Goal: Task Accomplishment & Management: Use online tool/utility

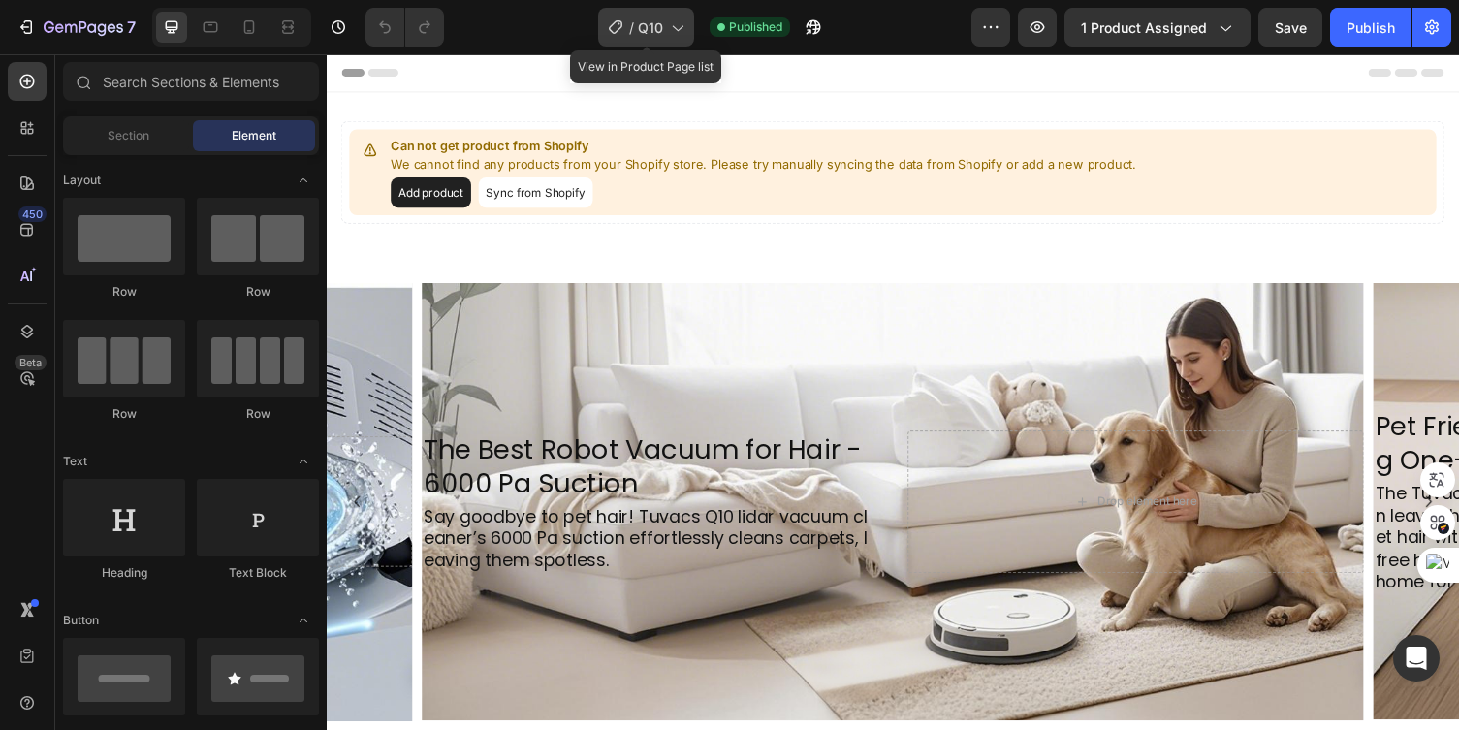
click at [678, 25] on icon at bounding box center [676, 26] width 19 height 19
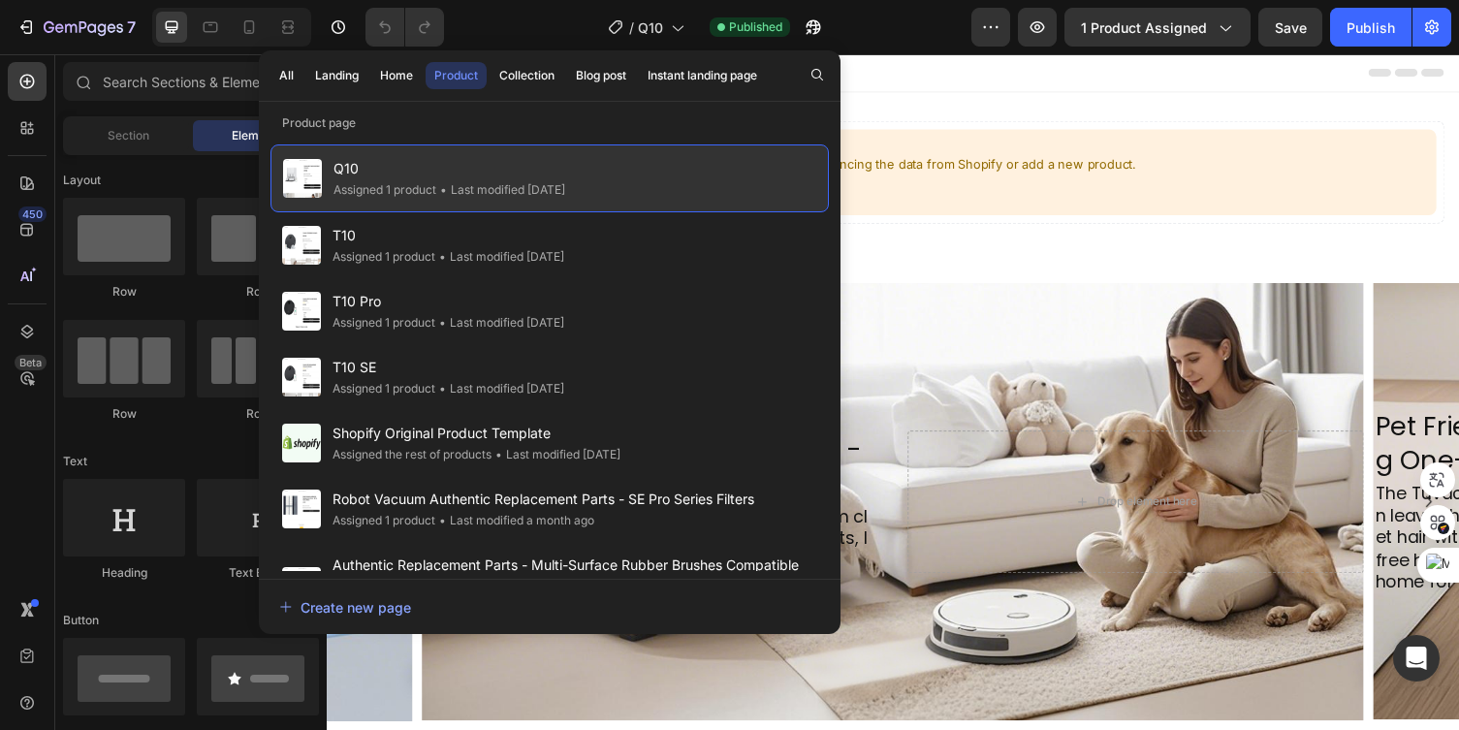
click at [595, 169] on div "Q10 Assigned 1 product • Last modified 4 days ago" at bounding box center [549, 178] width 558 height 68
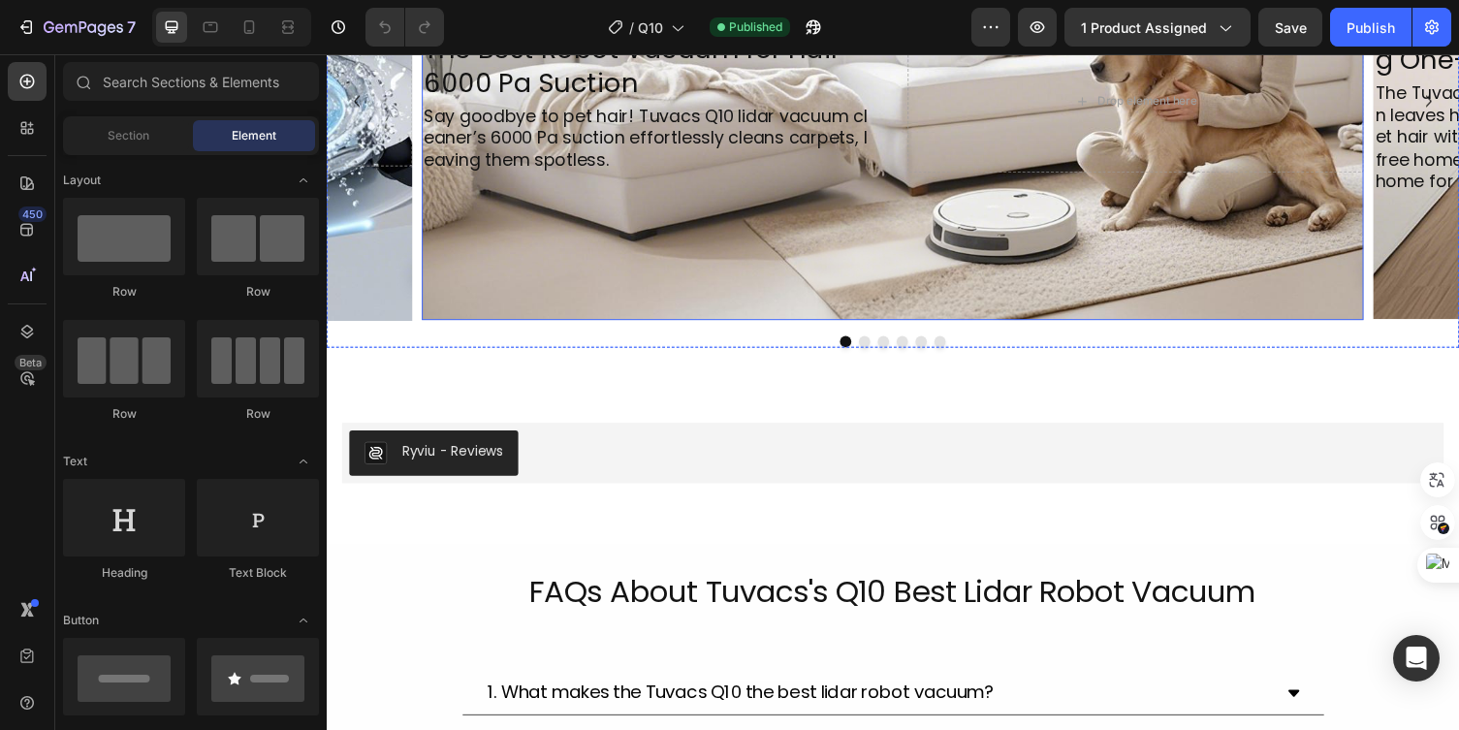
scroll to position [573, 0]
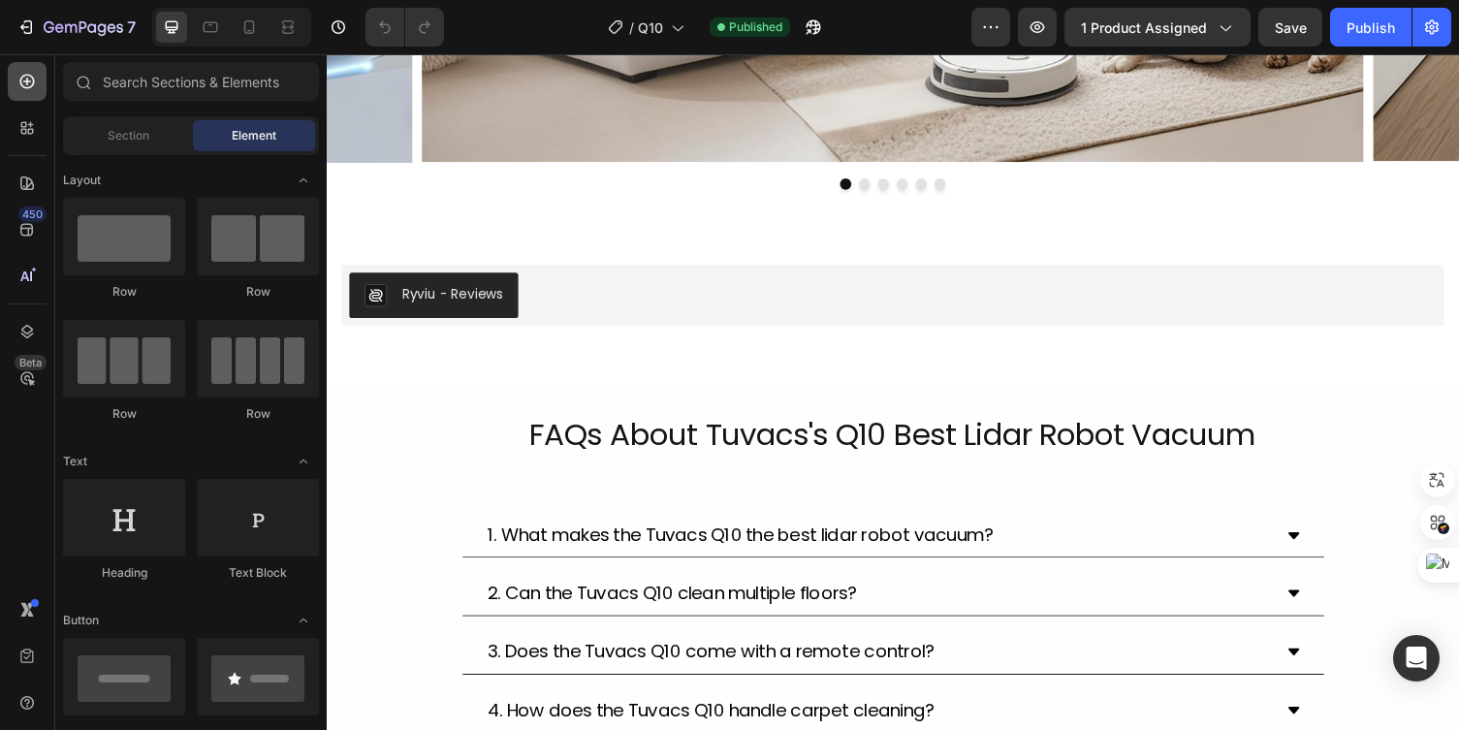
click at [27, 79] on icon at bounding box center [27, 82] width 8 height 8
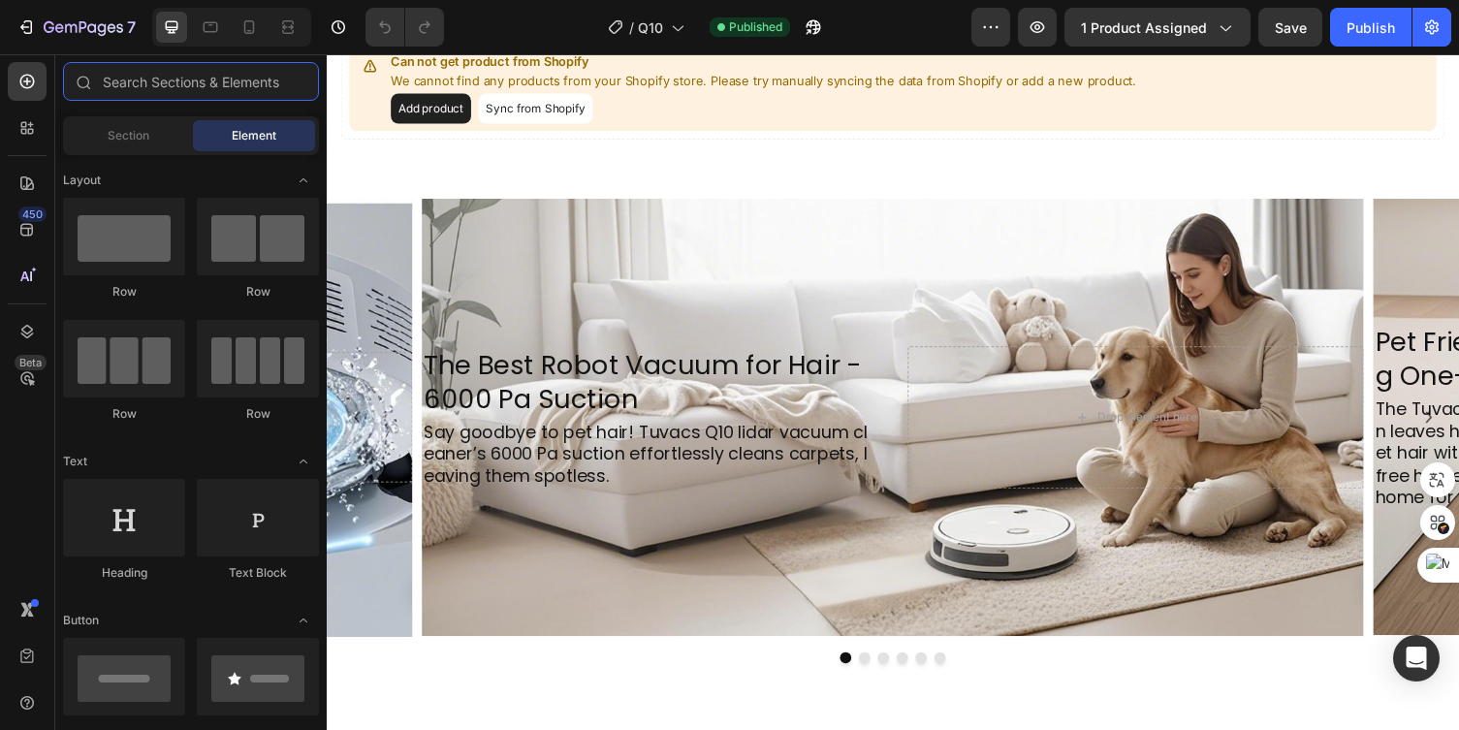
scroll to position [0, 0]
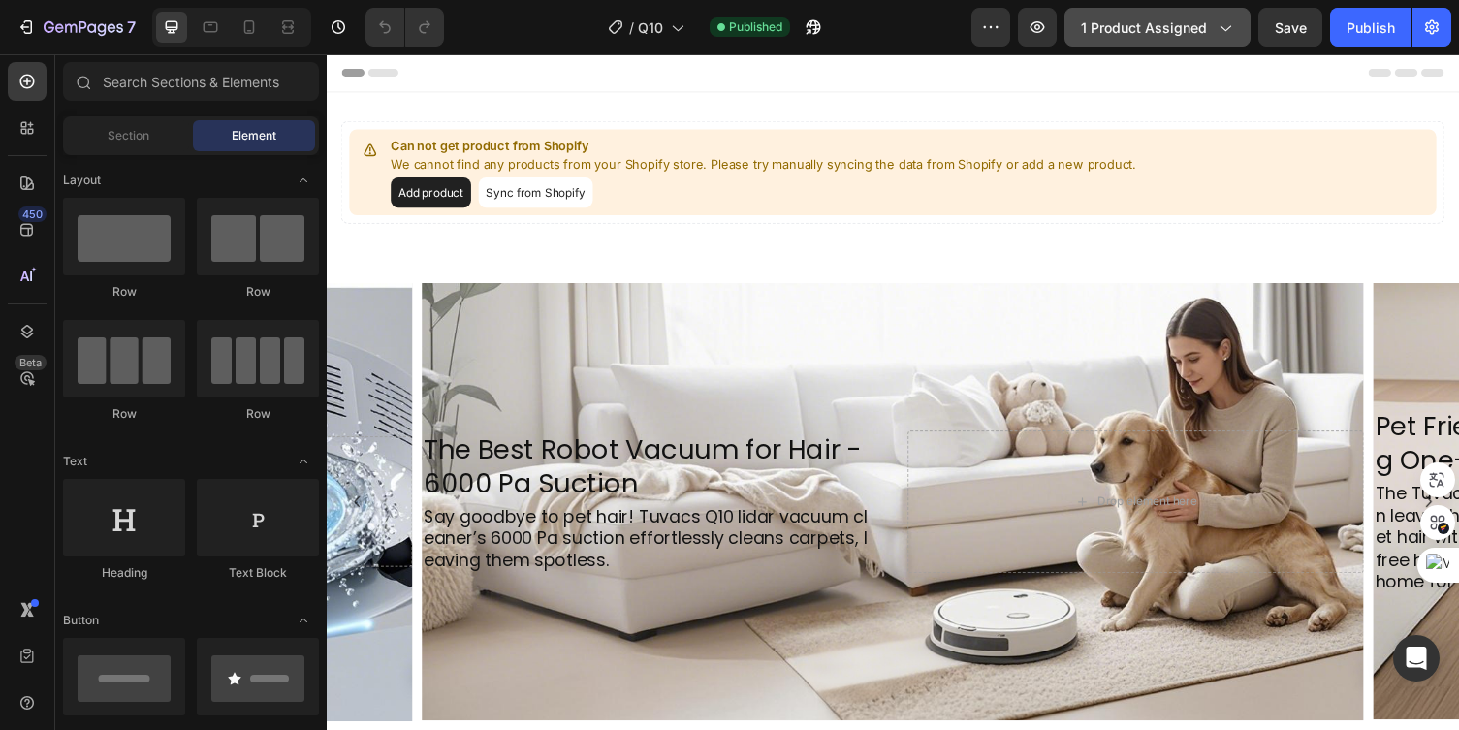
click at [1236, 23] on button "1 product assigned" at bounding box center [1157, 27] width 186 height 39
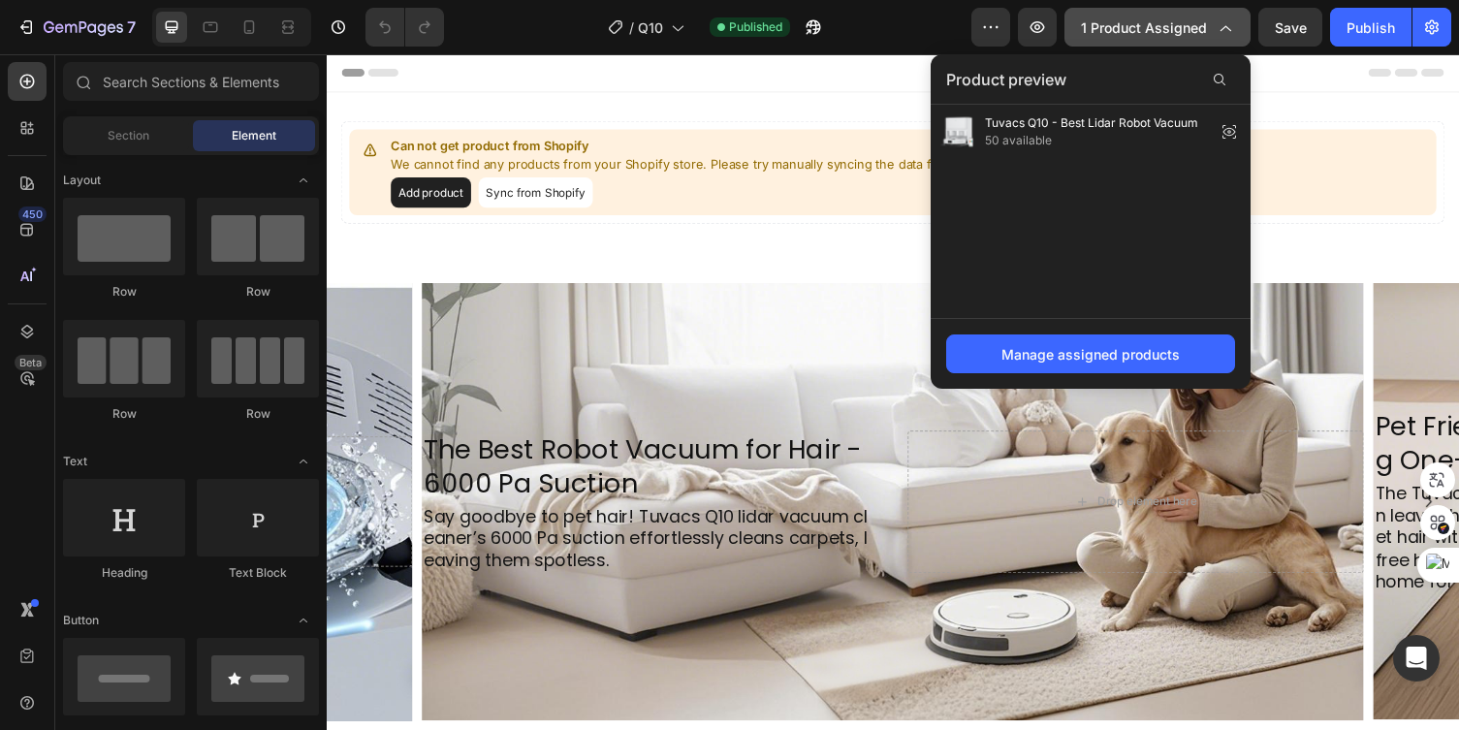
click at [1221, 23] on icon "button" at bounding box center [1224, 26] width 19 height 19
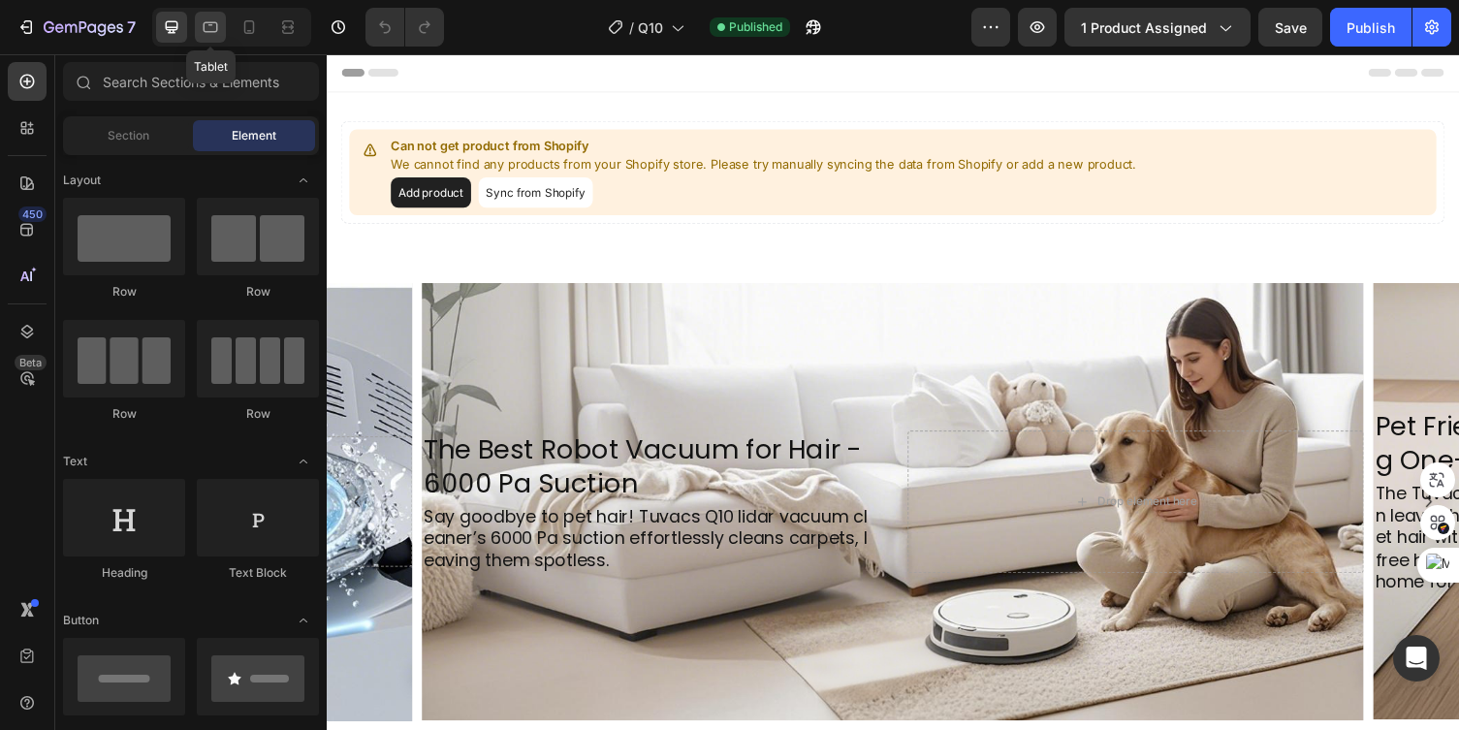
click at [201, 27] on icon at bounding box center [210, 26] width 19 height 19
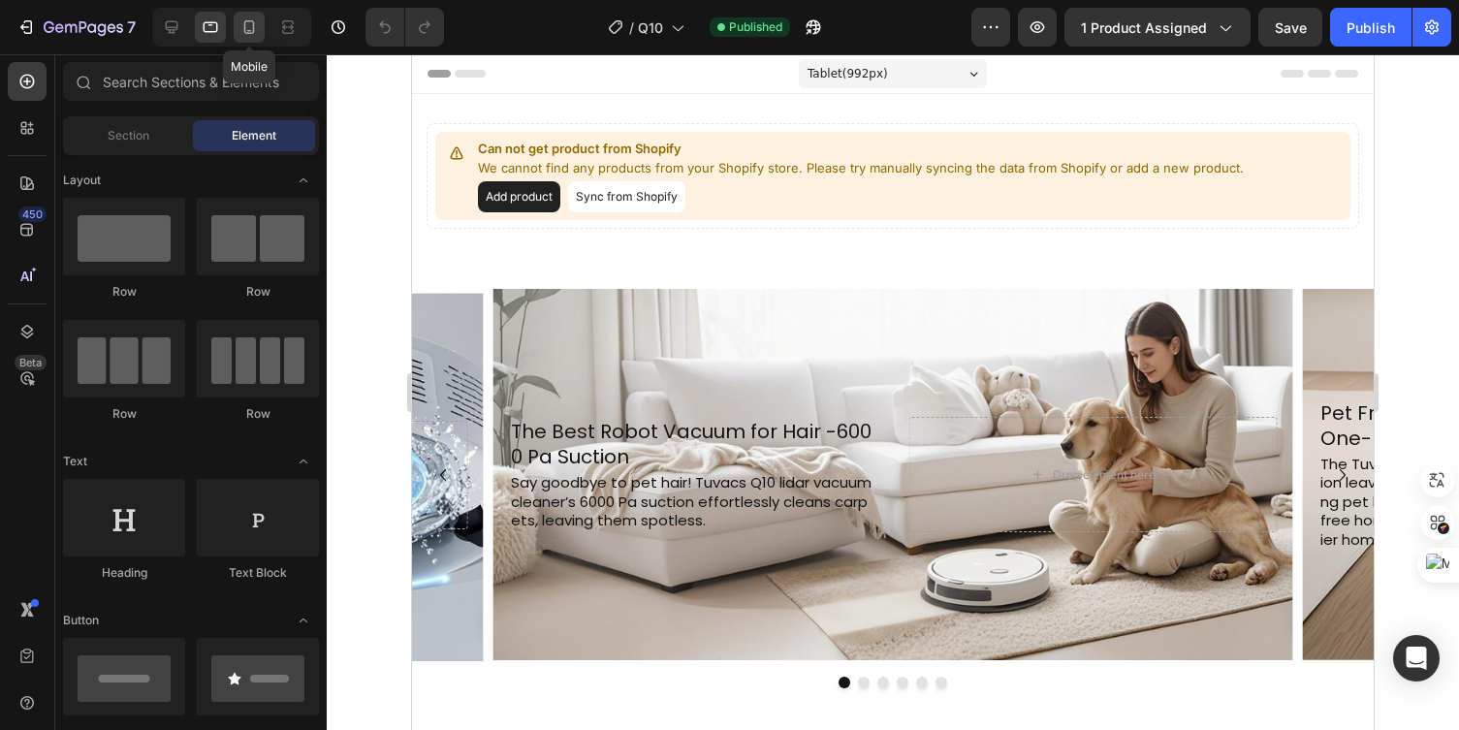
click at [242, 23] on icon at bounding box center [248, 26] width 19 height 19
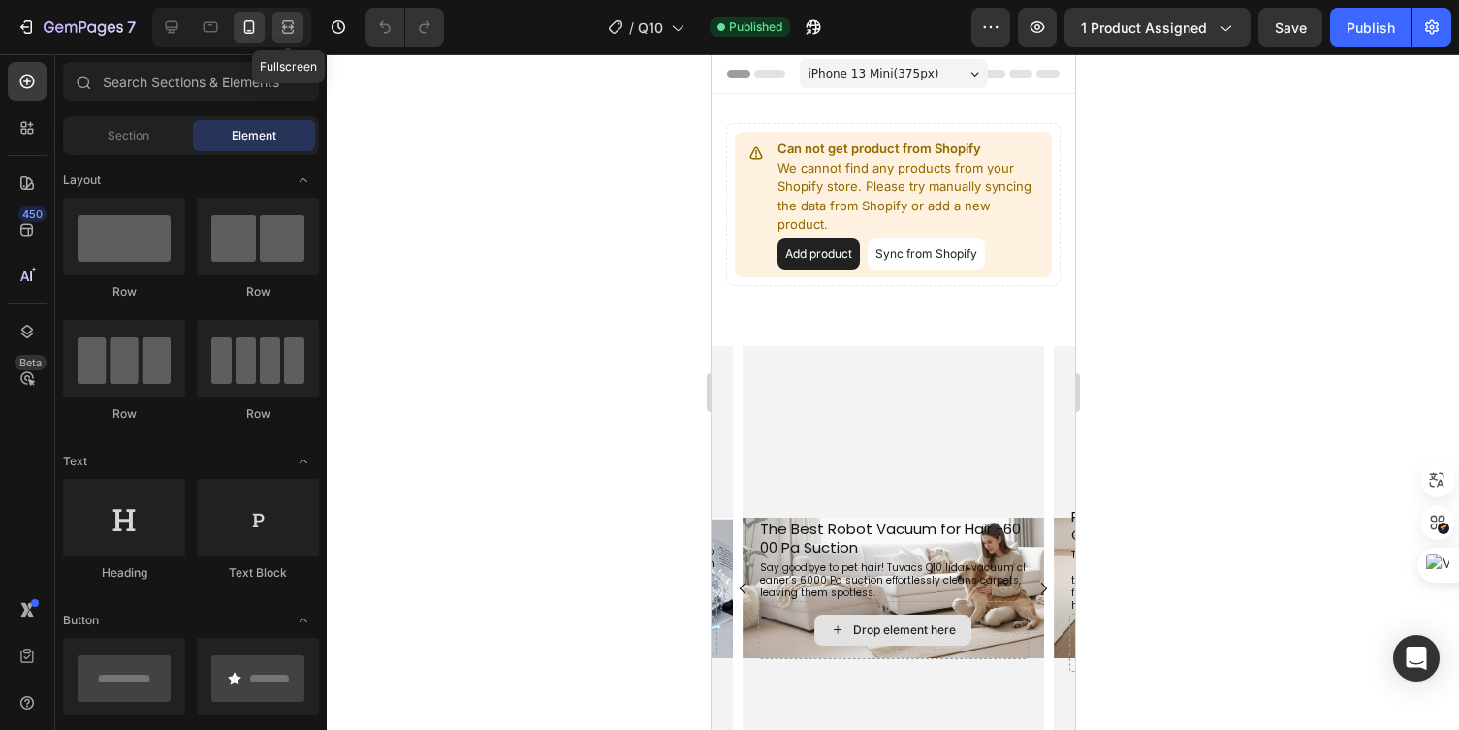
click at [280, 31] on icon at bounding box center [287, 26] width 19 height 19
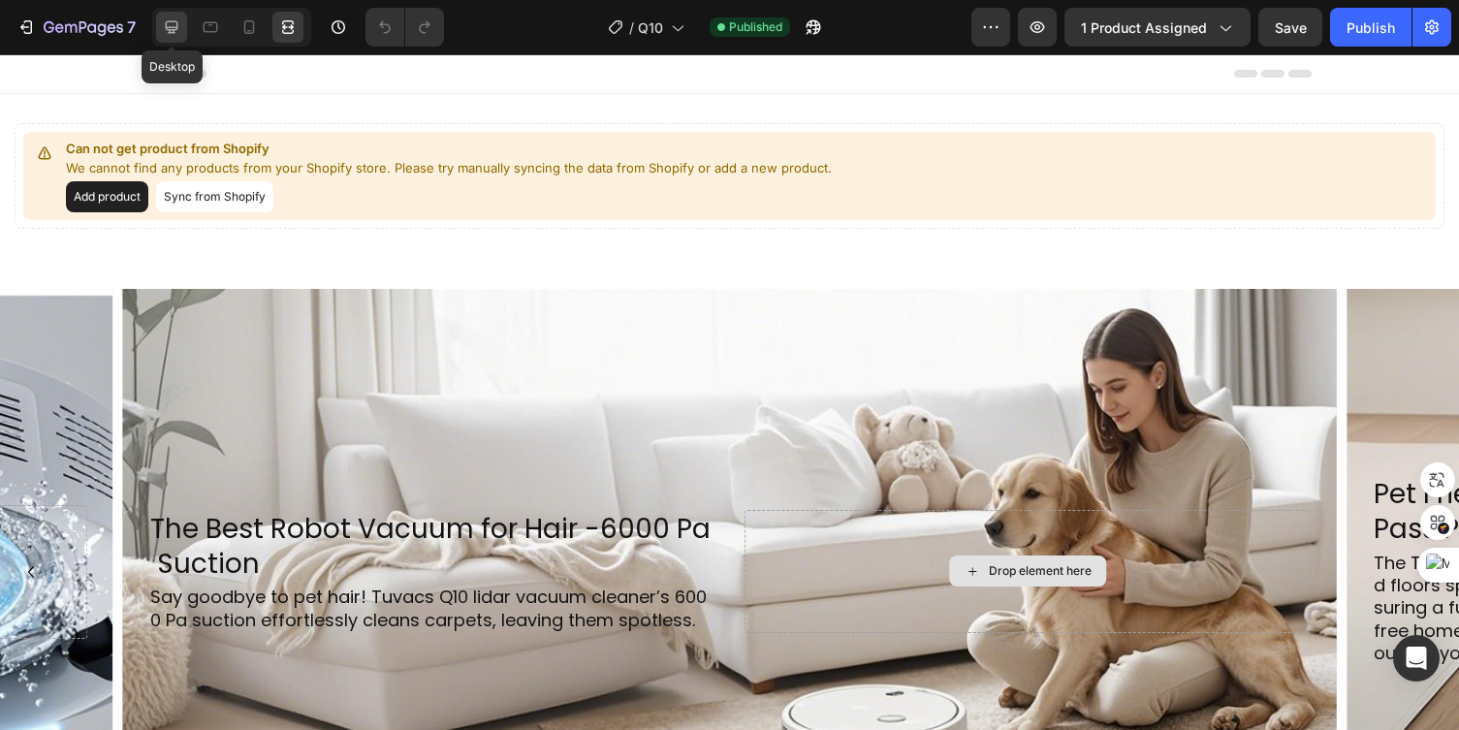
click at [173, 23] on icon at bounding box center [171, 26] width 19 height 19
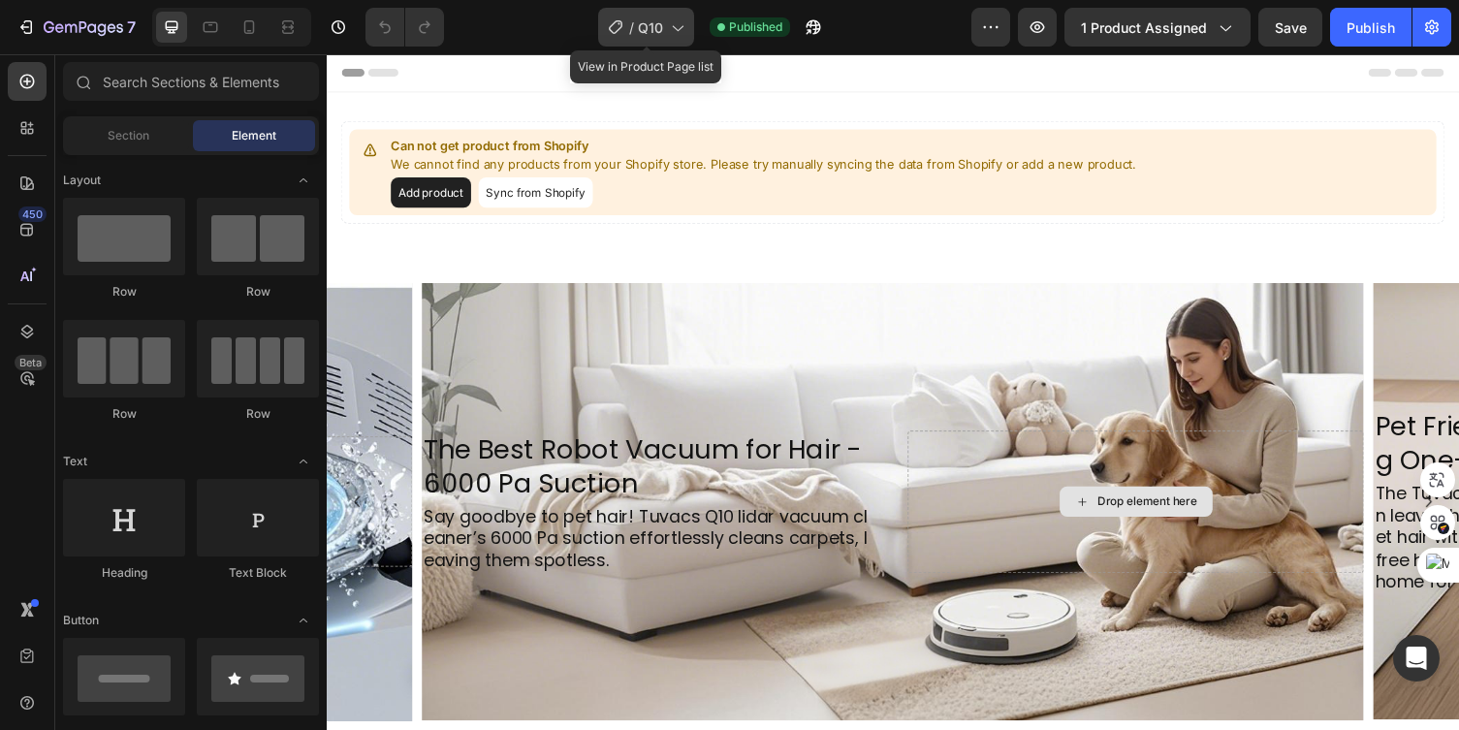
click at [676, 23] on icon at bounding box center [676, 26] width 19 height 19
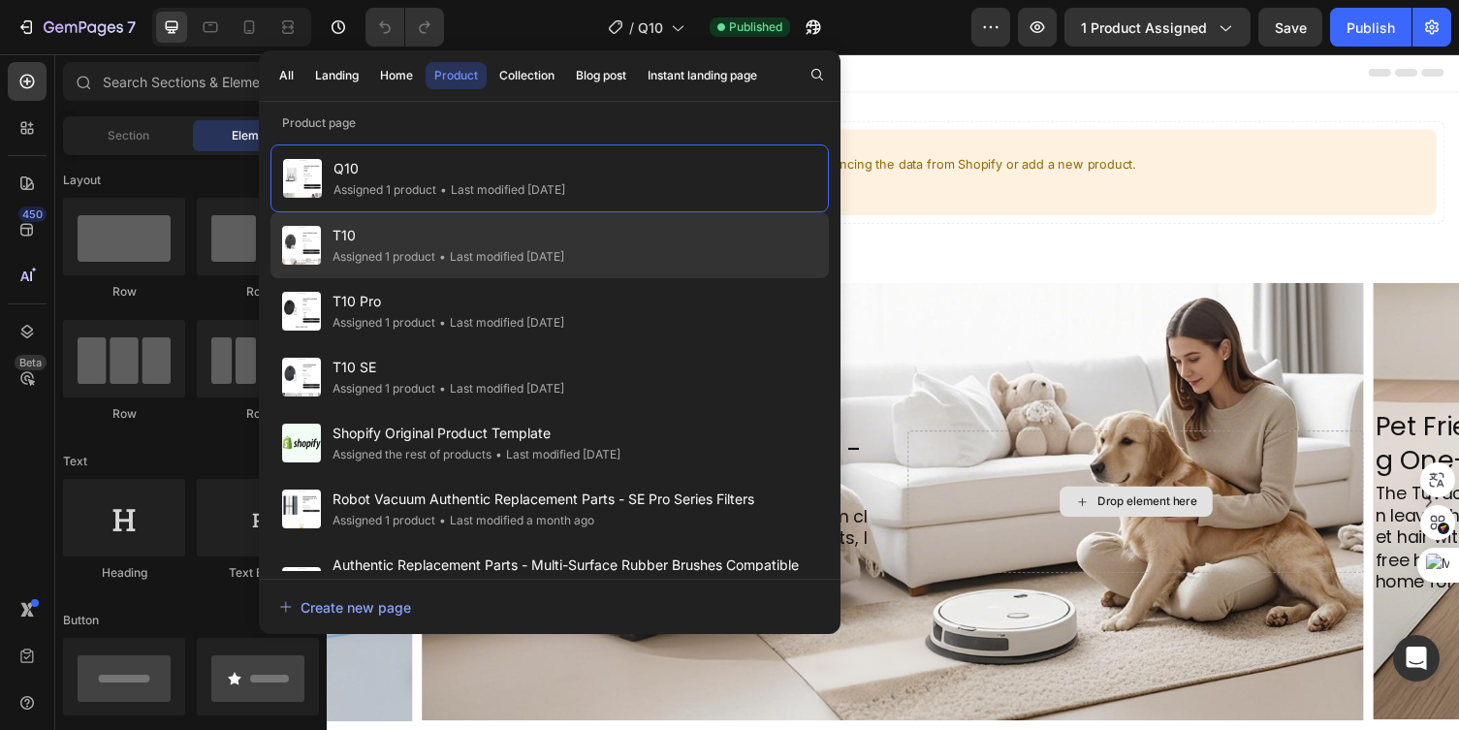
click at [564, 227] on span "T10" at bounding box center [448, 235] width 232 height 23
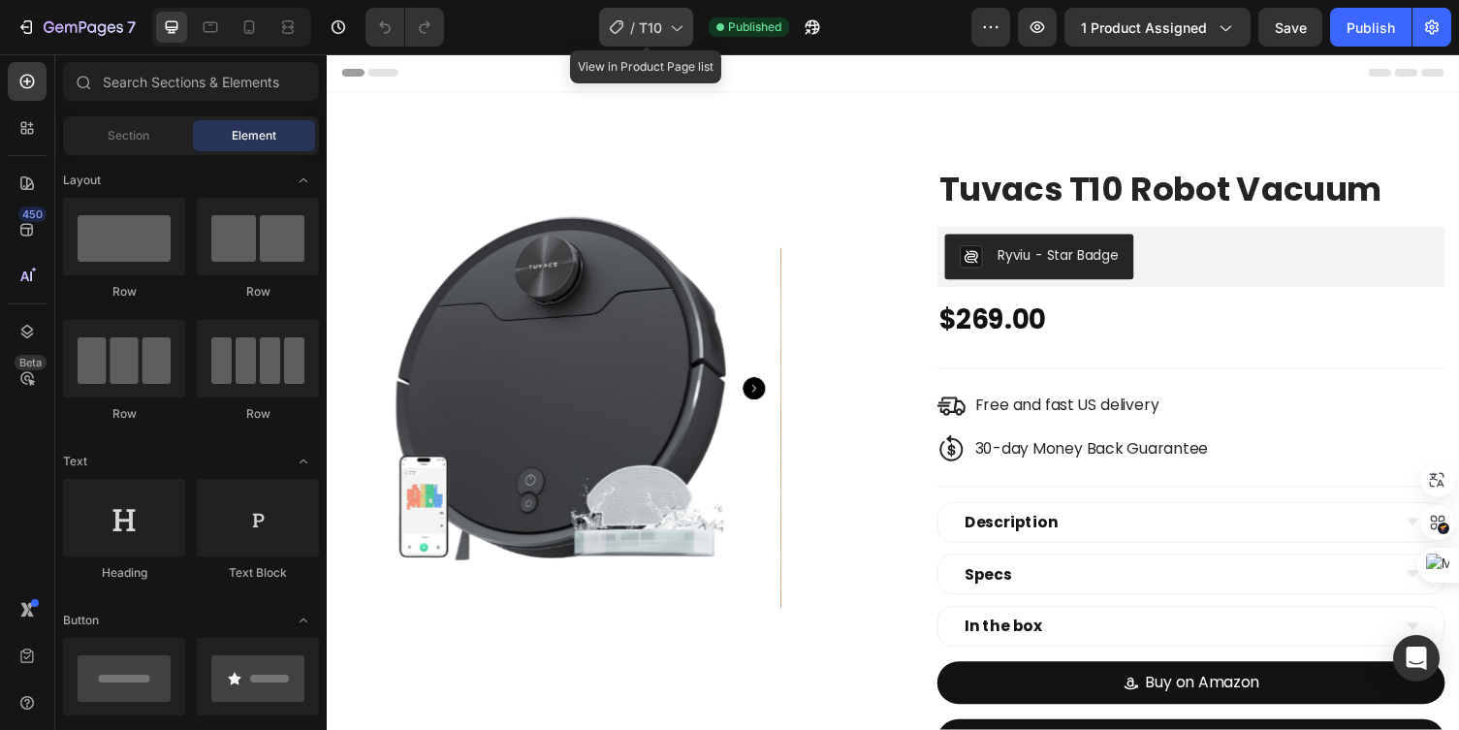
click at [667, 35] on icon at bounding box center [675, 26] width 19 height 19
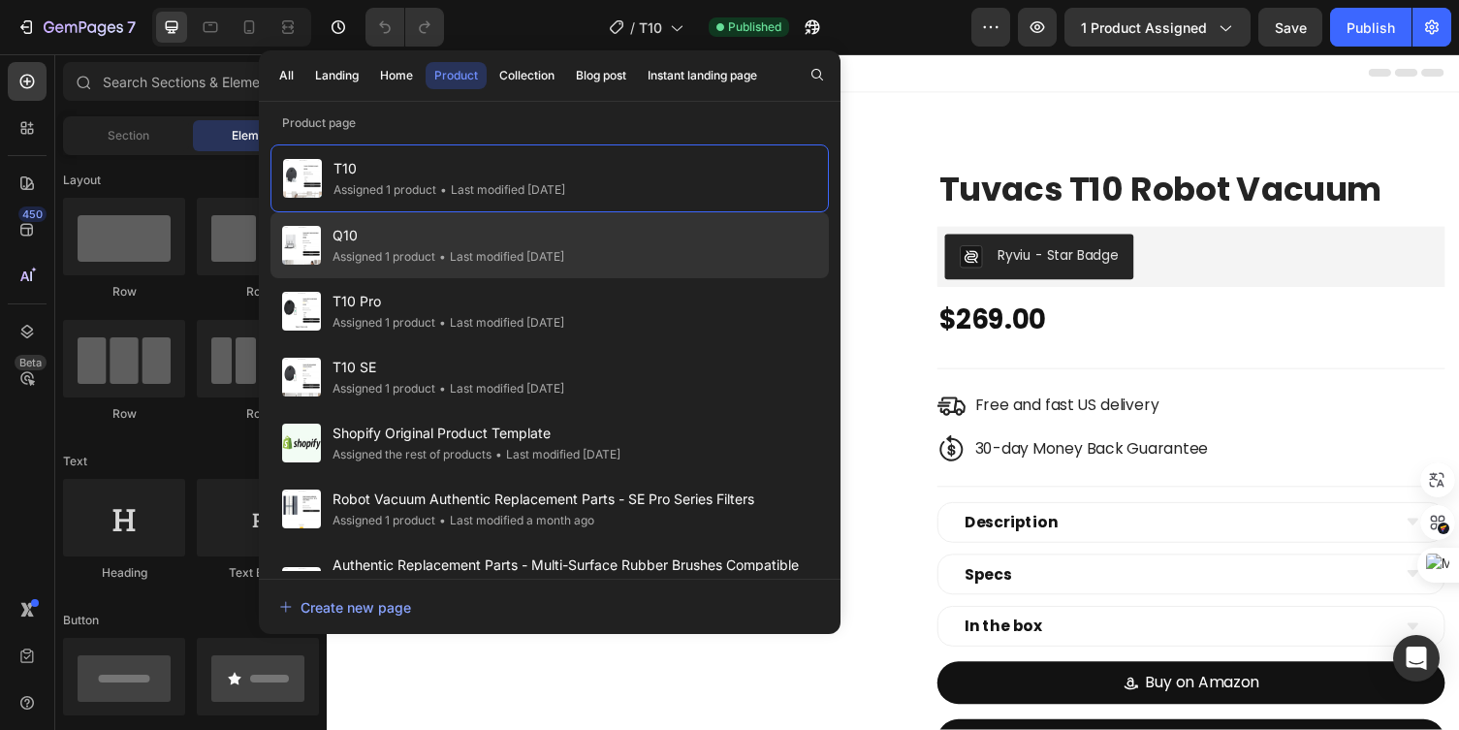
click at [543, 243] on span "Q10" at bounding box center [448, 235] width 232 height 23
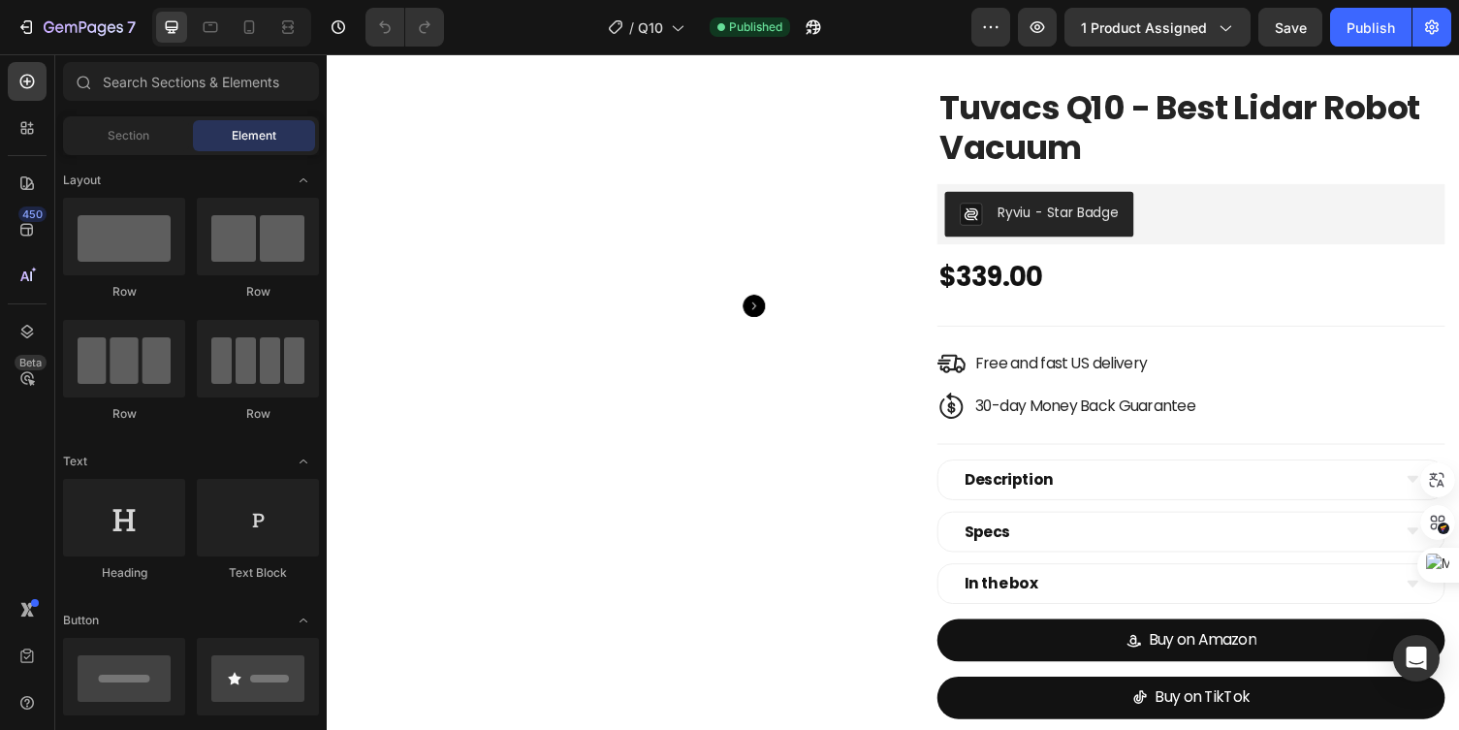
scroll to position [124, 0]
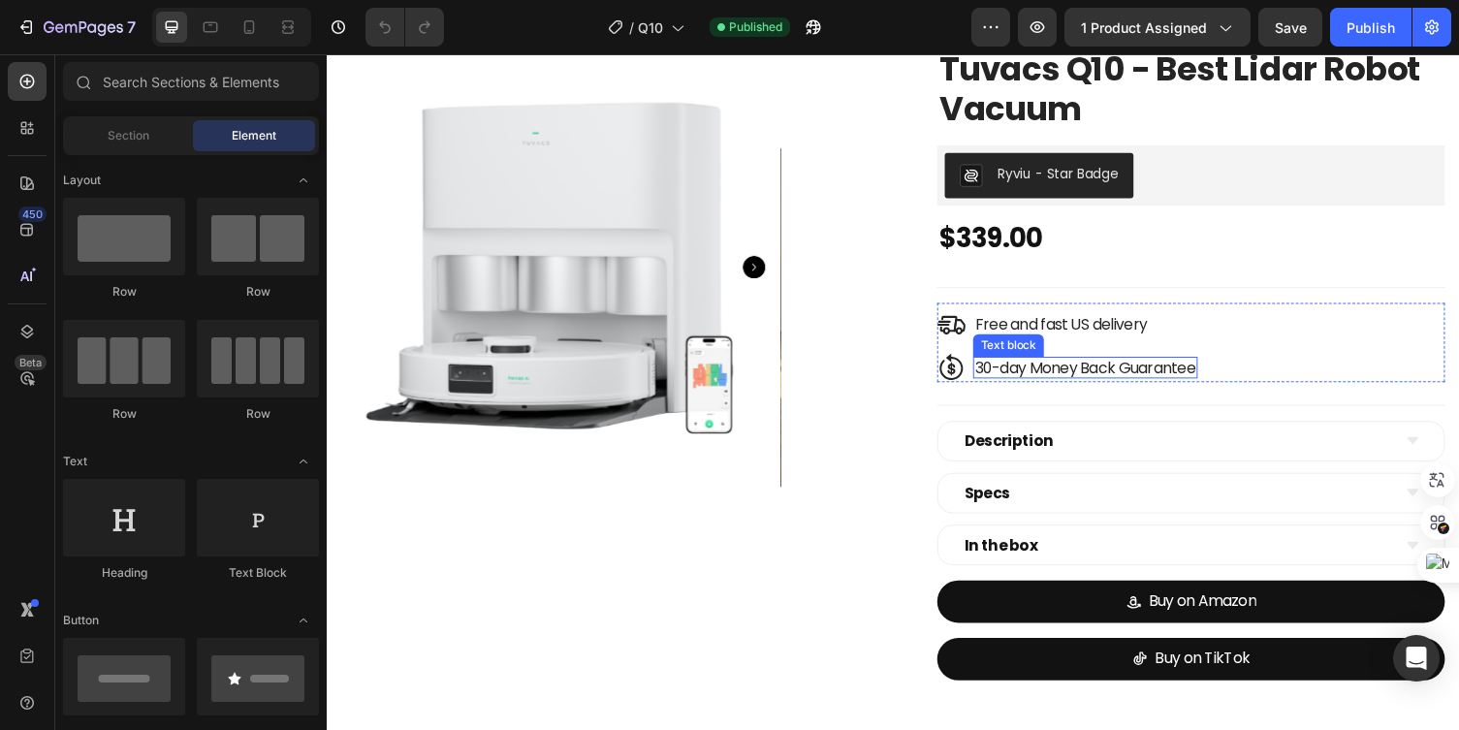
click at [1042, 376] on p "30-day Money Back Guarantee" at bounding box center [1106, 376] width 227 height 18
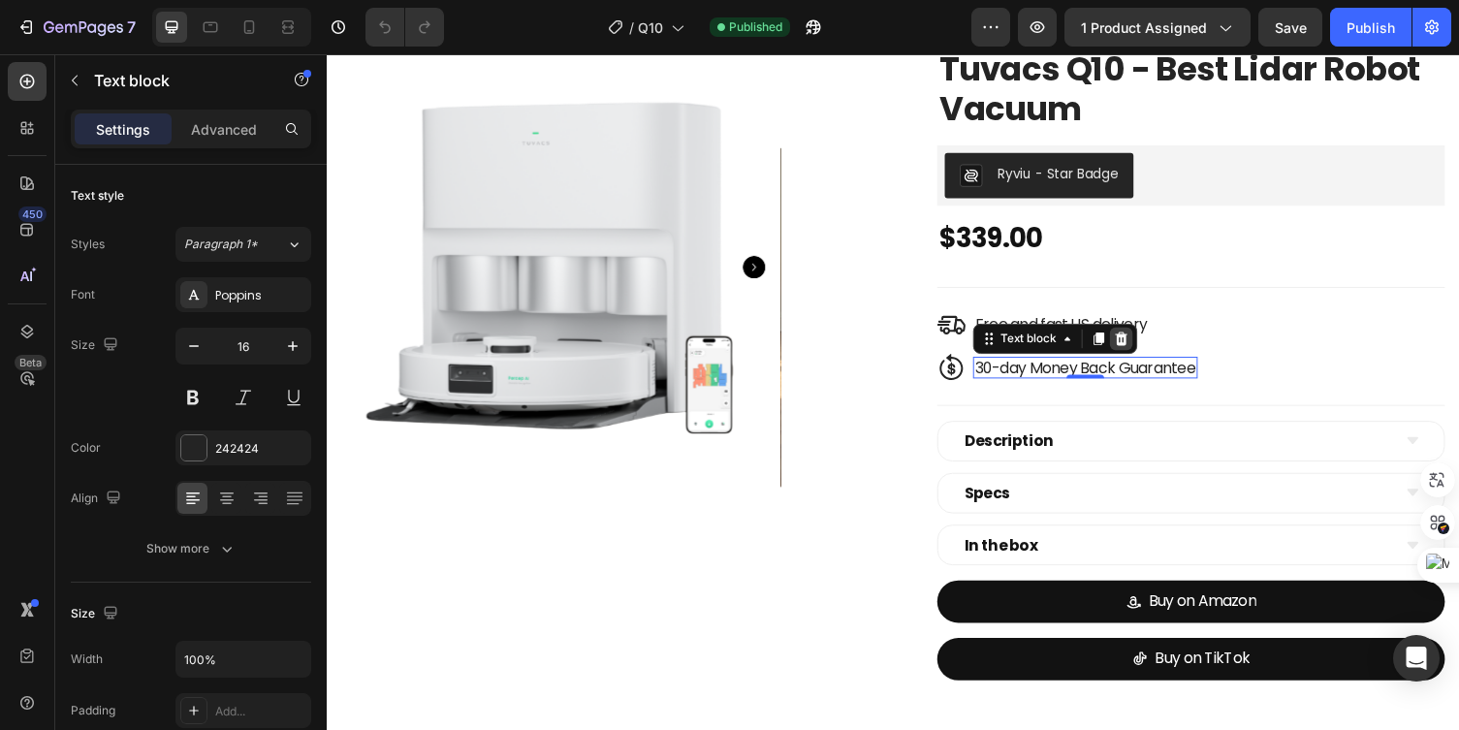
click at [1149, 347] on icon at bounding box center [1143, 347] width 16 height 16
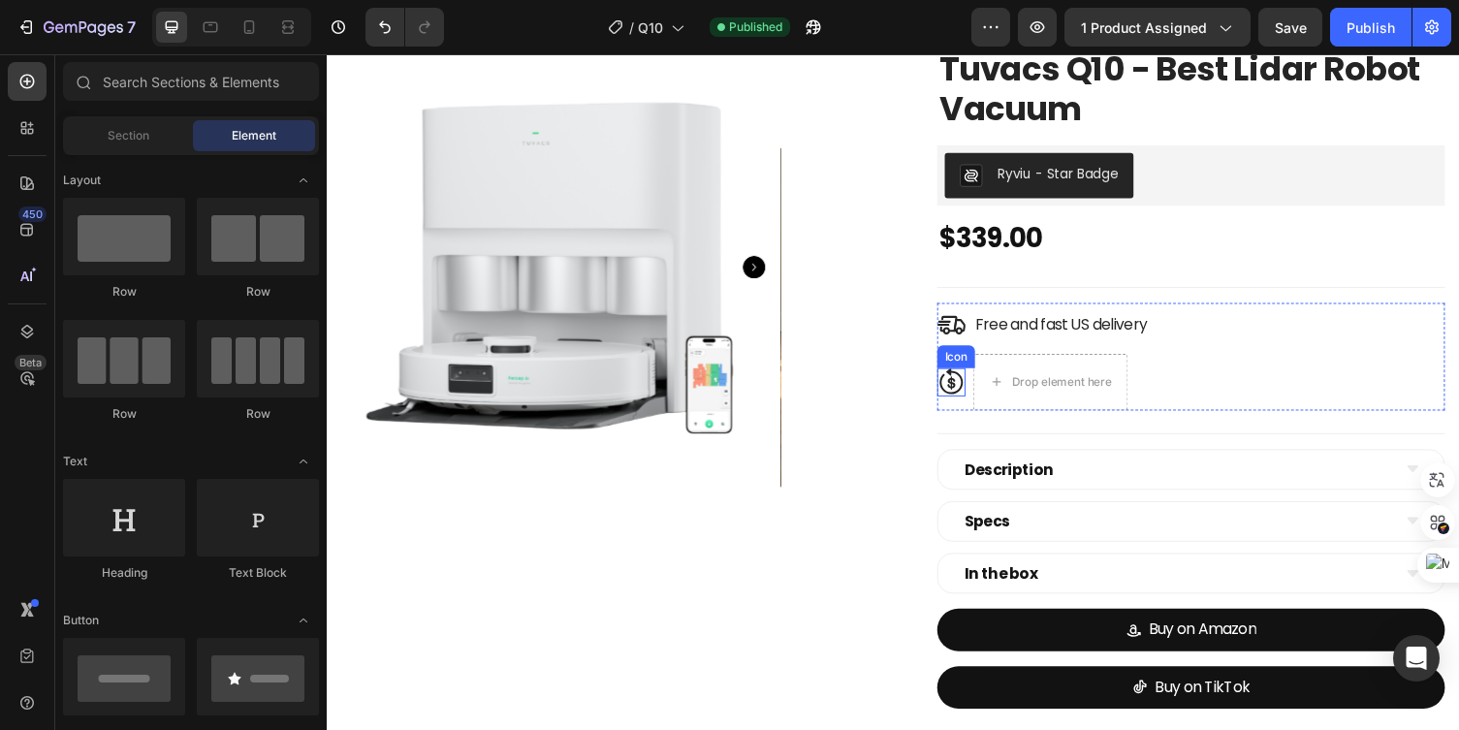
click at [966, 389] on icon at bounding box center [968, 391] width 29 height 29
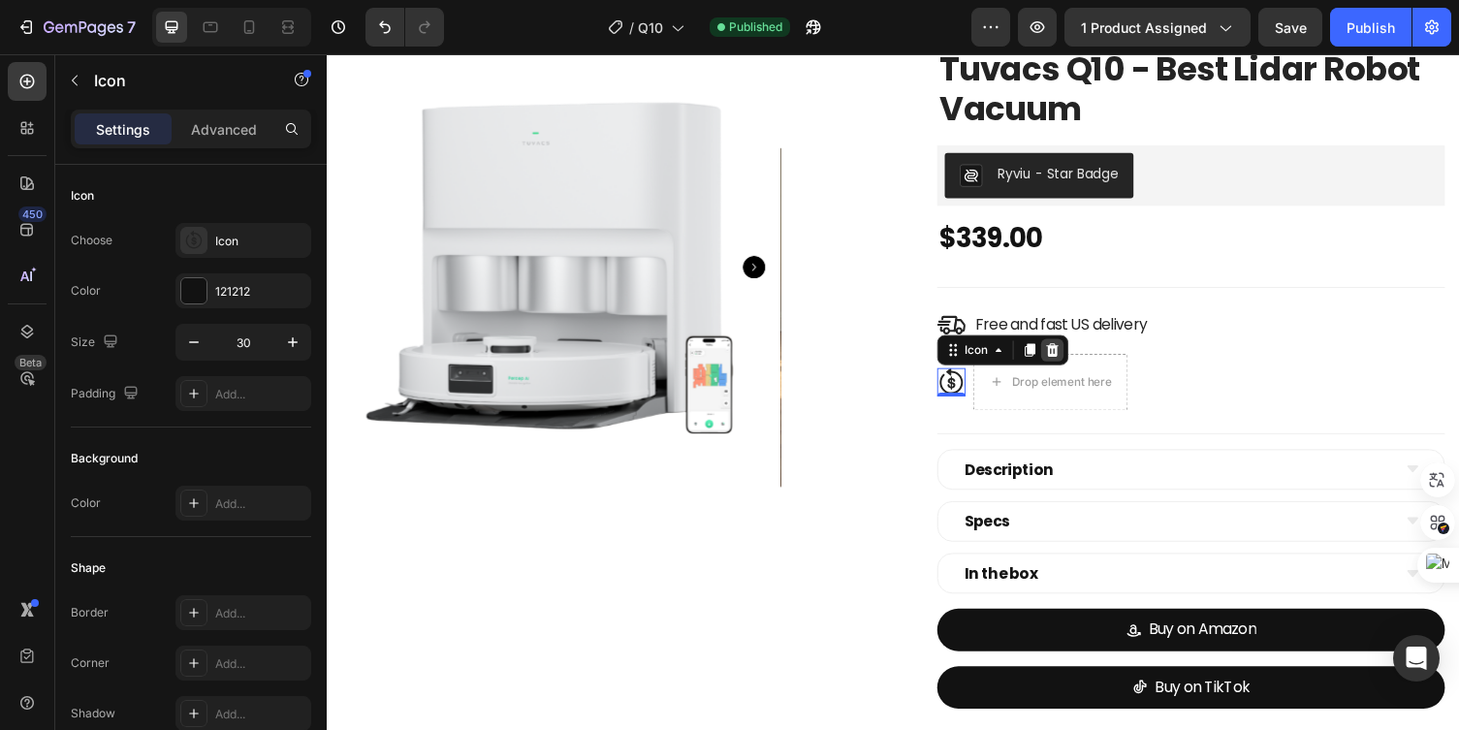
click at [1075, 360] on icon at bounding box center [1072, 358] width 13 height 14
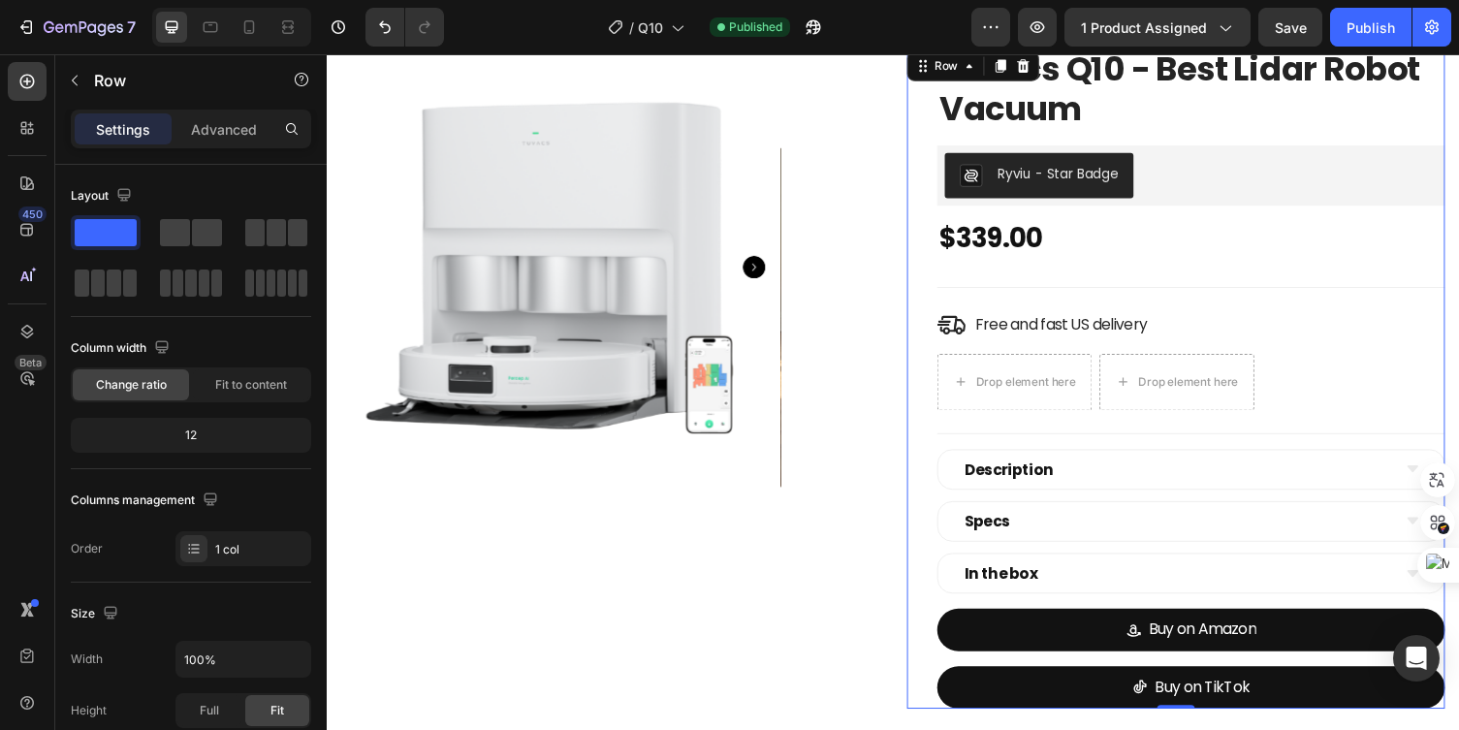
click at [1293, 269] on div "Tuvacs Q10 - Best Lidar Robot Vacuum (P) Title Ryviu - Star Badge Ryviu $339.00…" at bounding box center [1215, 387] width 522 height 680
click at [1035, 376] on div "Drop element here" at bounding box center [1033, 391] width 157 height 31
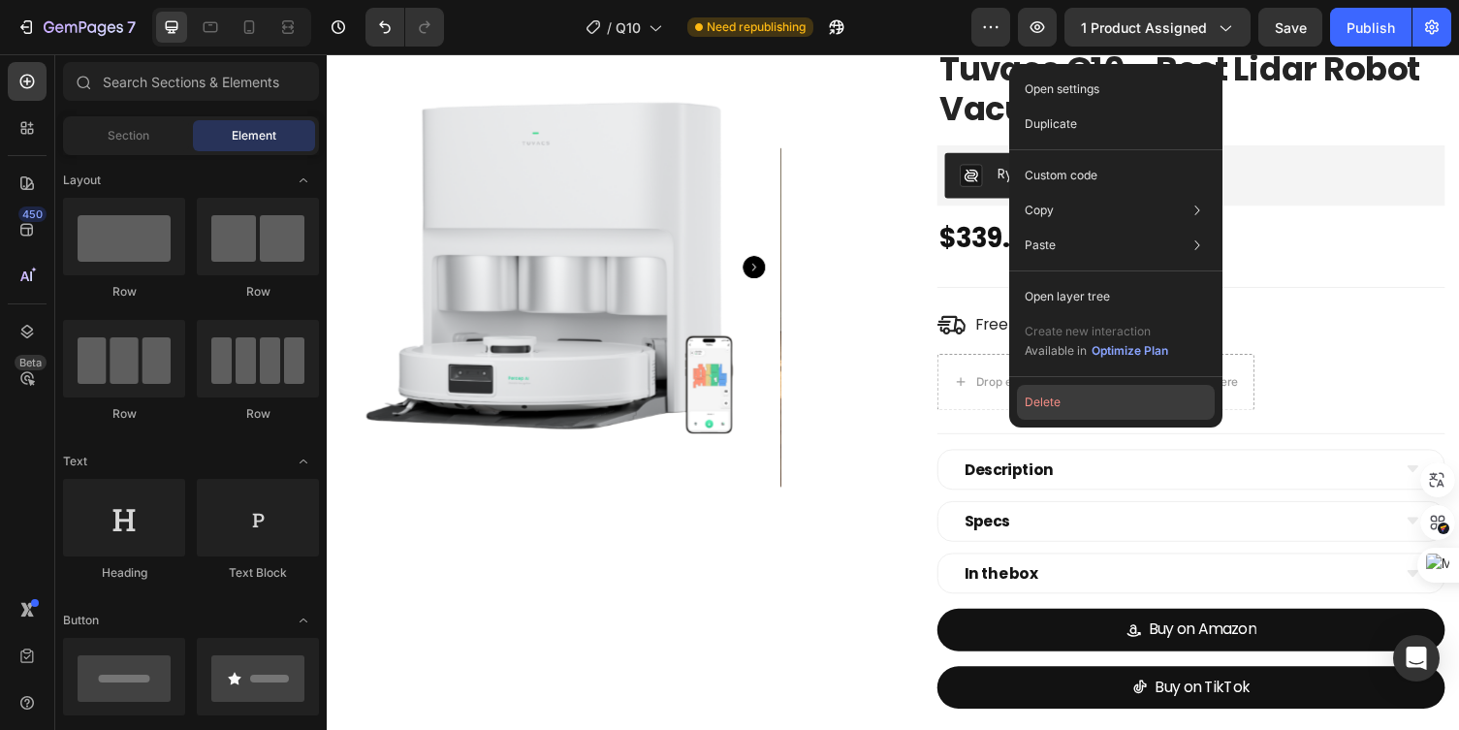
click at [1046, 406] on button "Delete" at bounding box center [1116, 402] width 198 height 35
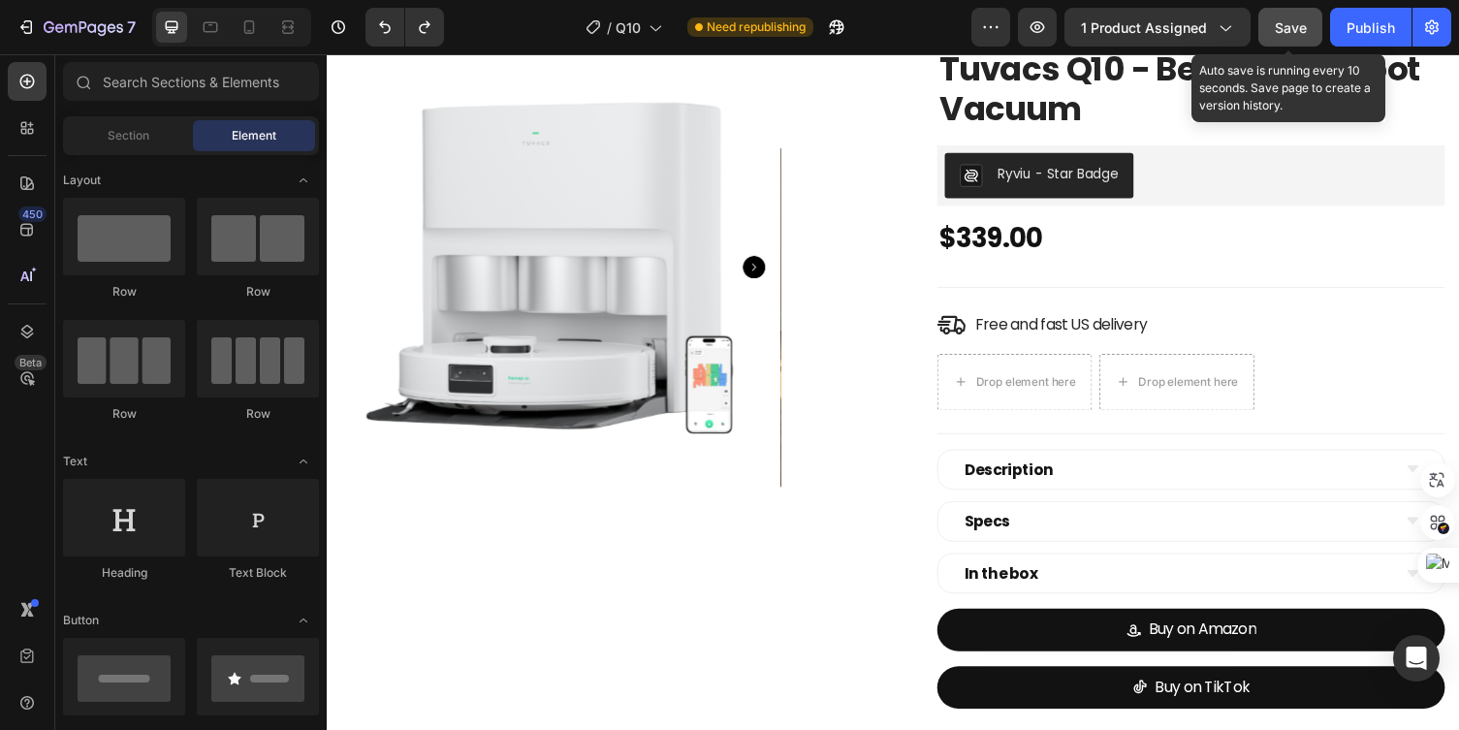
click at [1292, 24] on span "Save" at bounding box center [1291, 27] width 32 height 16
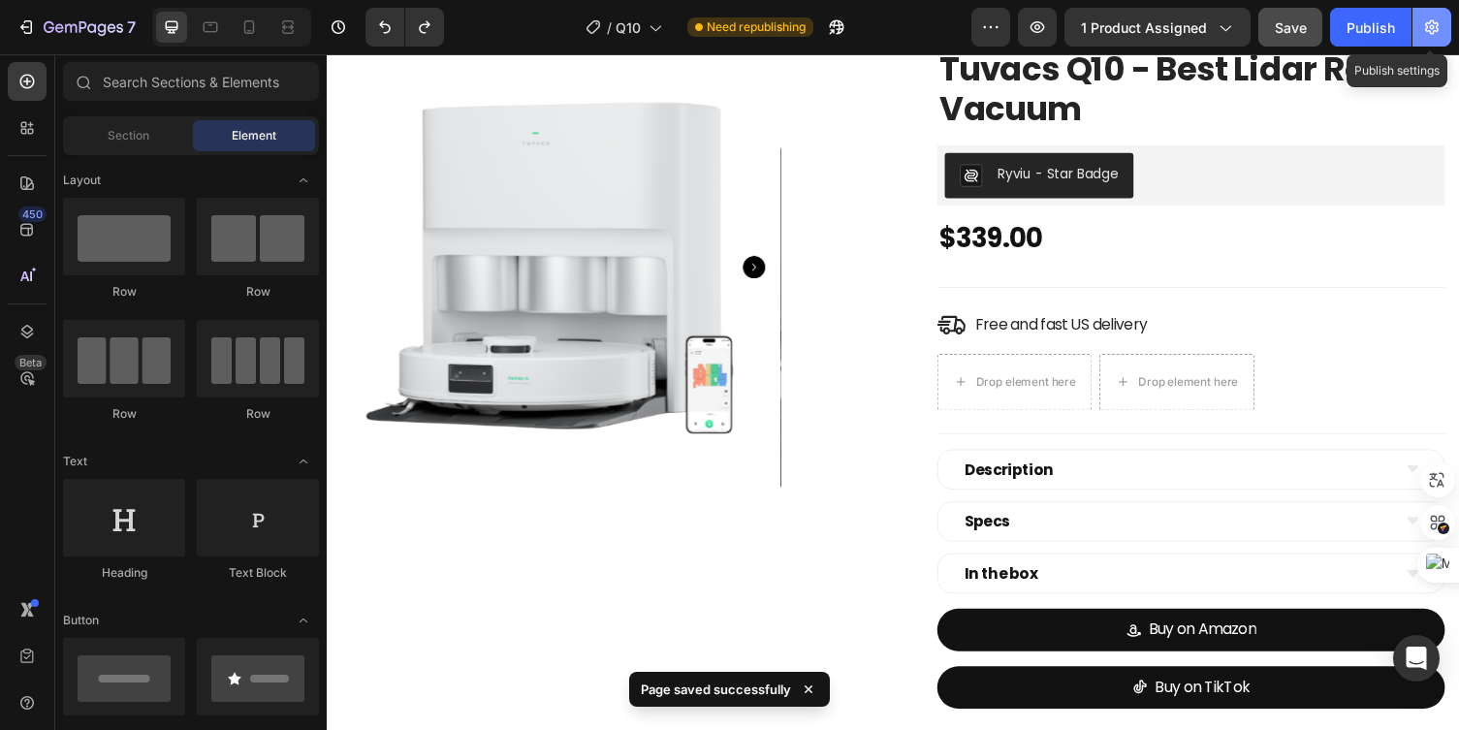
click at [1433, 20] on icon "button" at bounding box center [1432, 27] width 14 height 15
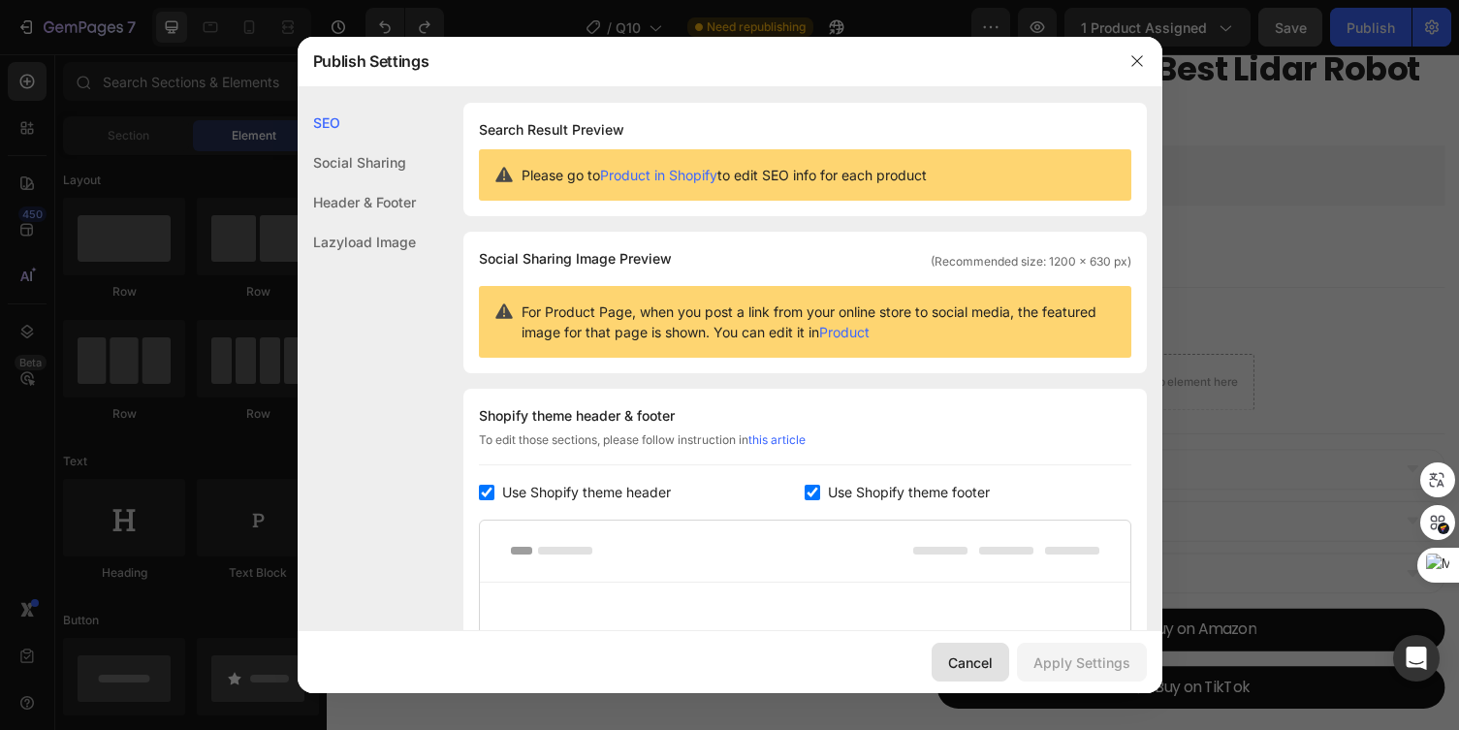
click at [944, 672] on button "Cancel" at bounding box center [971, 662] width 78 height 39
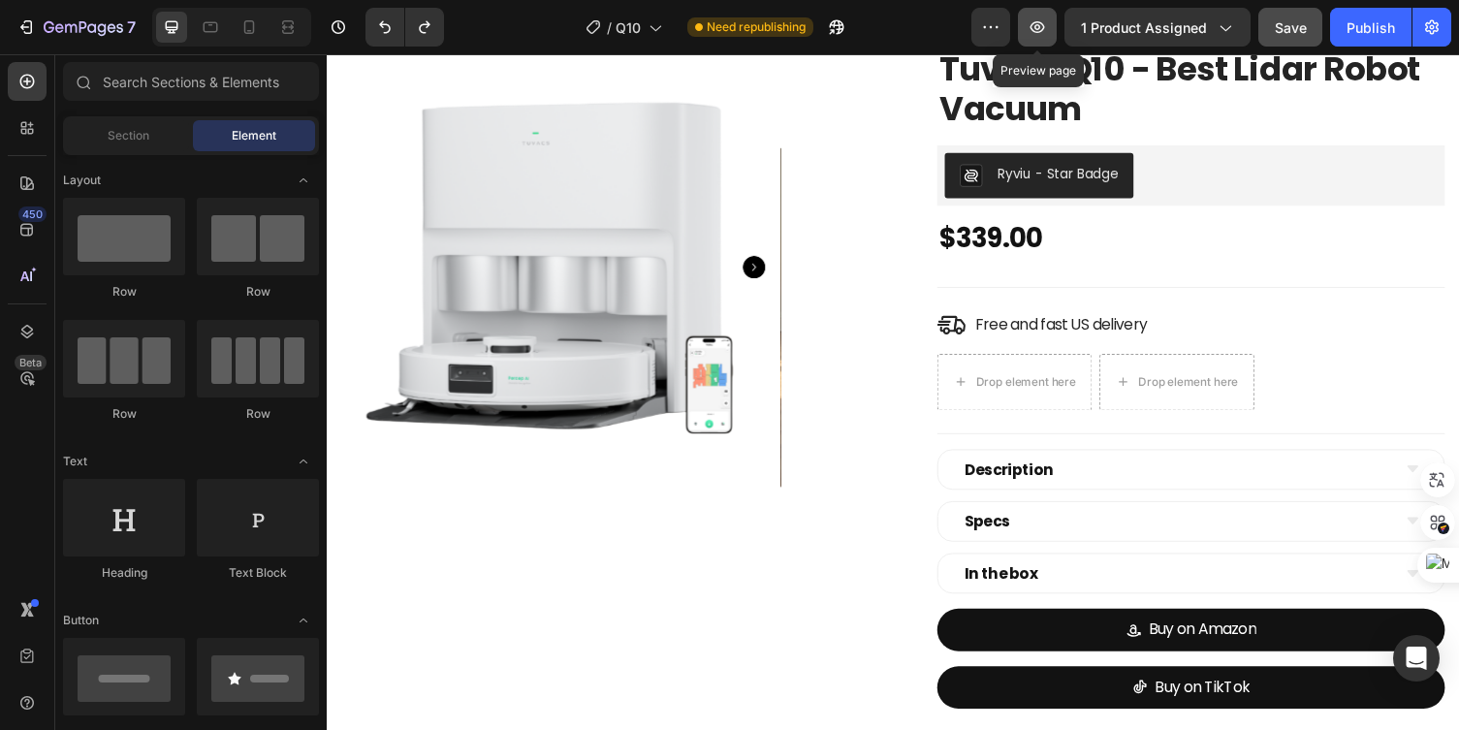
click at [1032, 26] on icon "button" at bounding box center [1037, 26] width 19 height 19
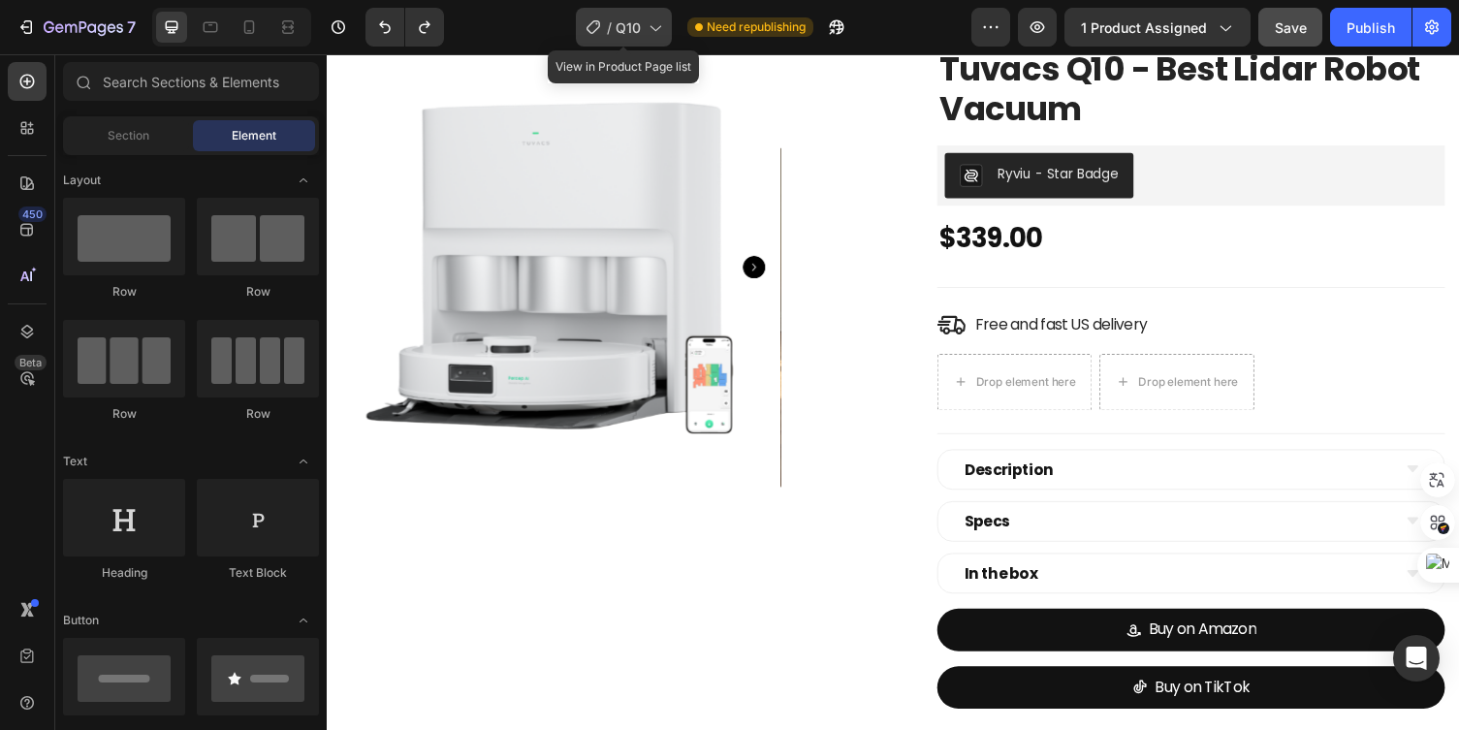
click at [659, 29] on icon at bounding box center [654, 26] width 19 height 19
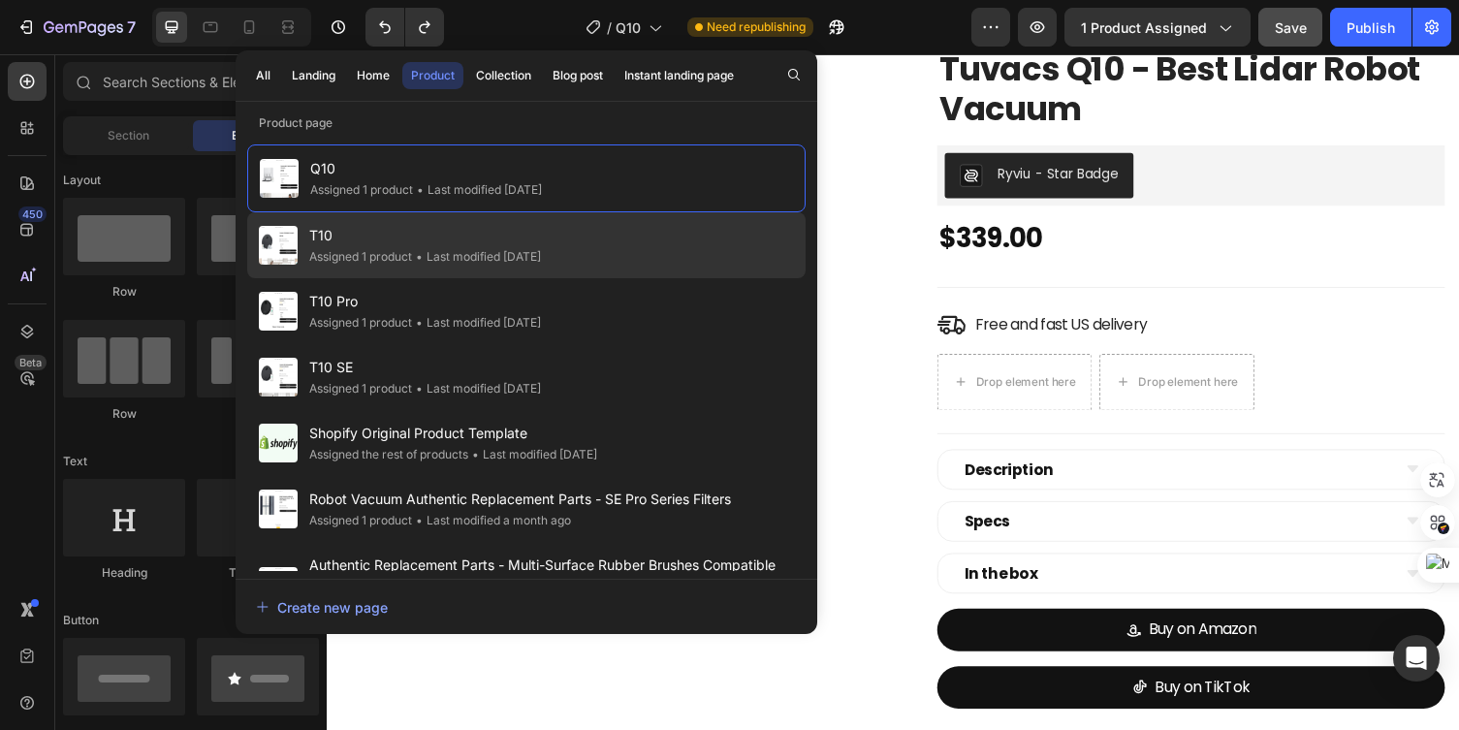
click at [541, 240] on span "T10" at bounding box center [425, 235] width 232 height 23
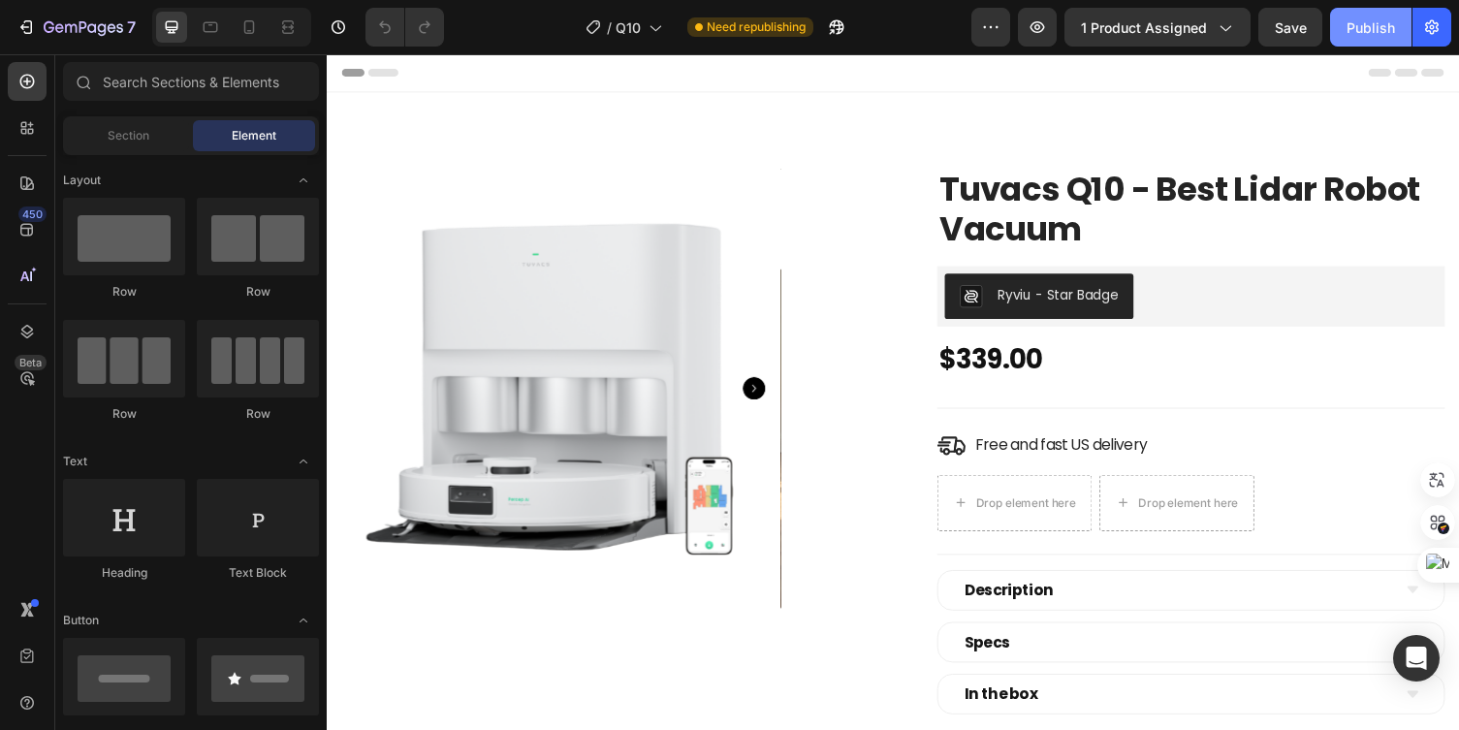
click at [1370, 29] on div "Publish" at bounding box center [1370, 27] width 48 height 20
